Goal: Find specific page/section

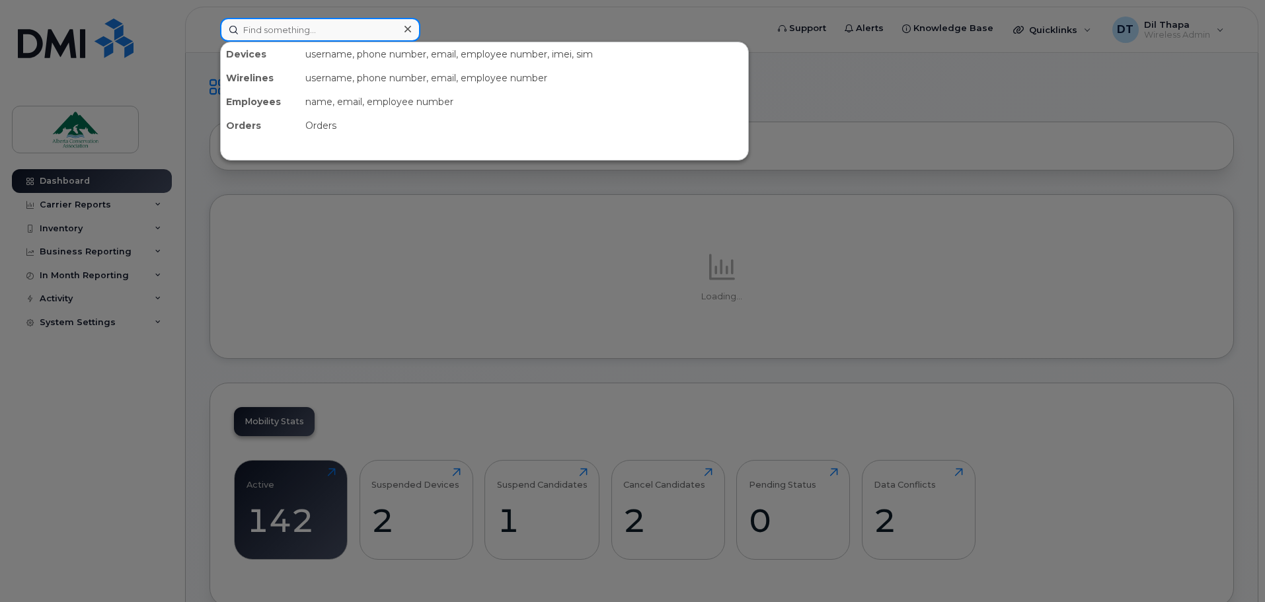
click at [279, 33] on input at bounding box center [320, 30] width 200 height 24
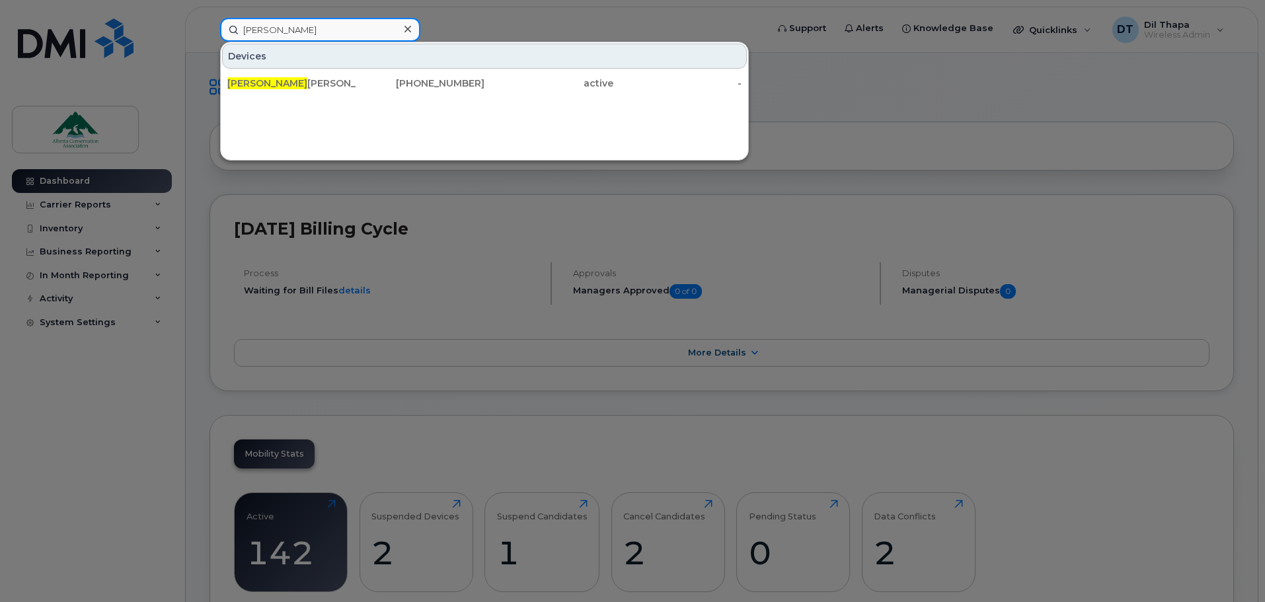
type input "lina"
click at [409, 25] on icon at bounding box center [408, 29] width 7 height 11
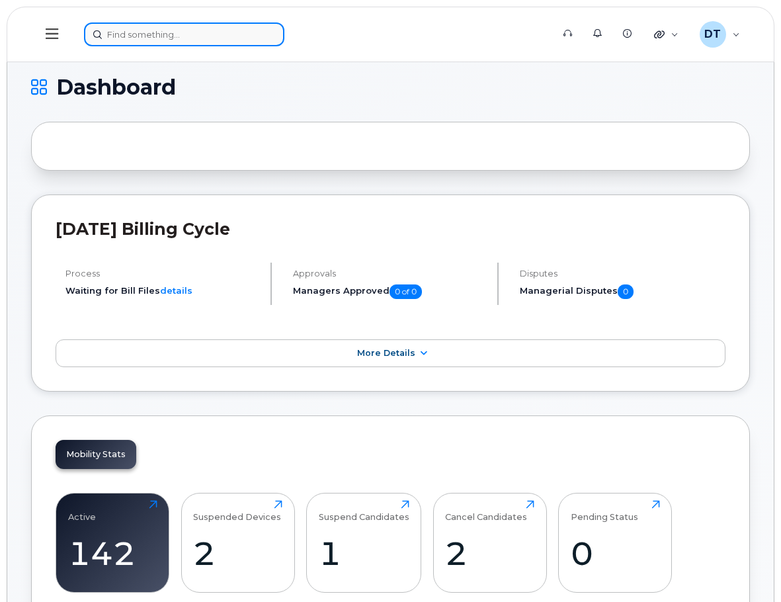
click at [177, 32] on input at bounding box center [184, 34] width 200 height 24
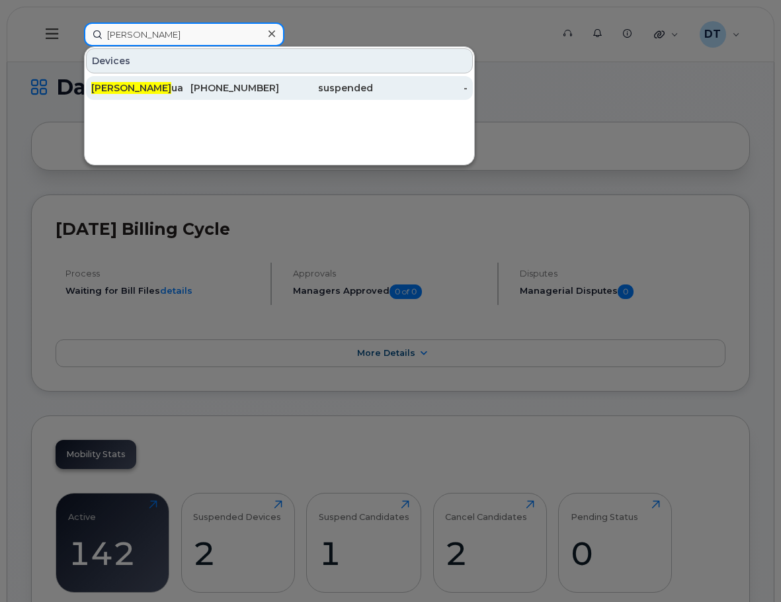
type input "josh"
click at [111, 87] on span "Josh" at bounding box center [131, 88] width 80 height 12
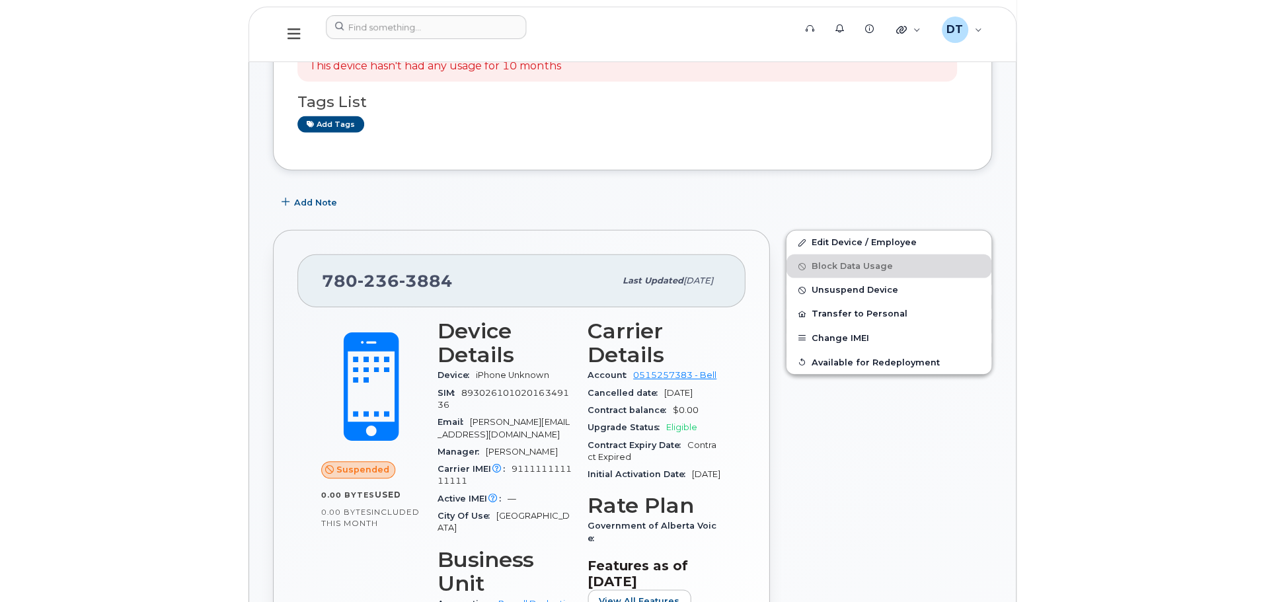
scroll to position [264, 0]
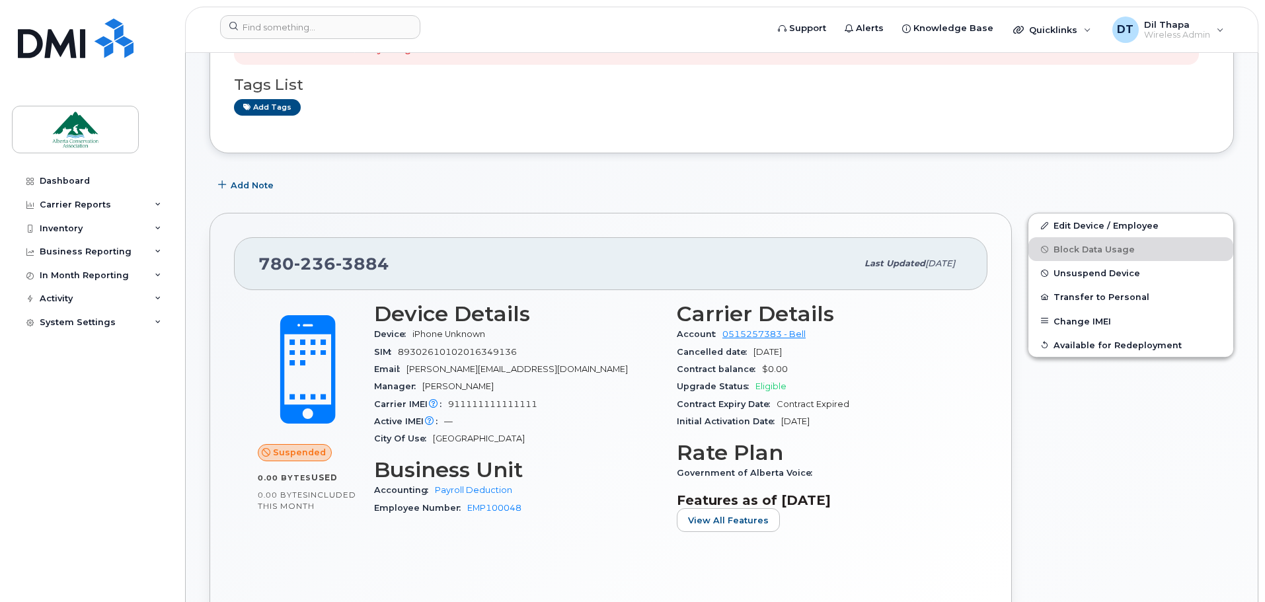
scroll to position [132, 0]
